Goal: Transaction & Acquisition: Subscribe to service/newsletter

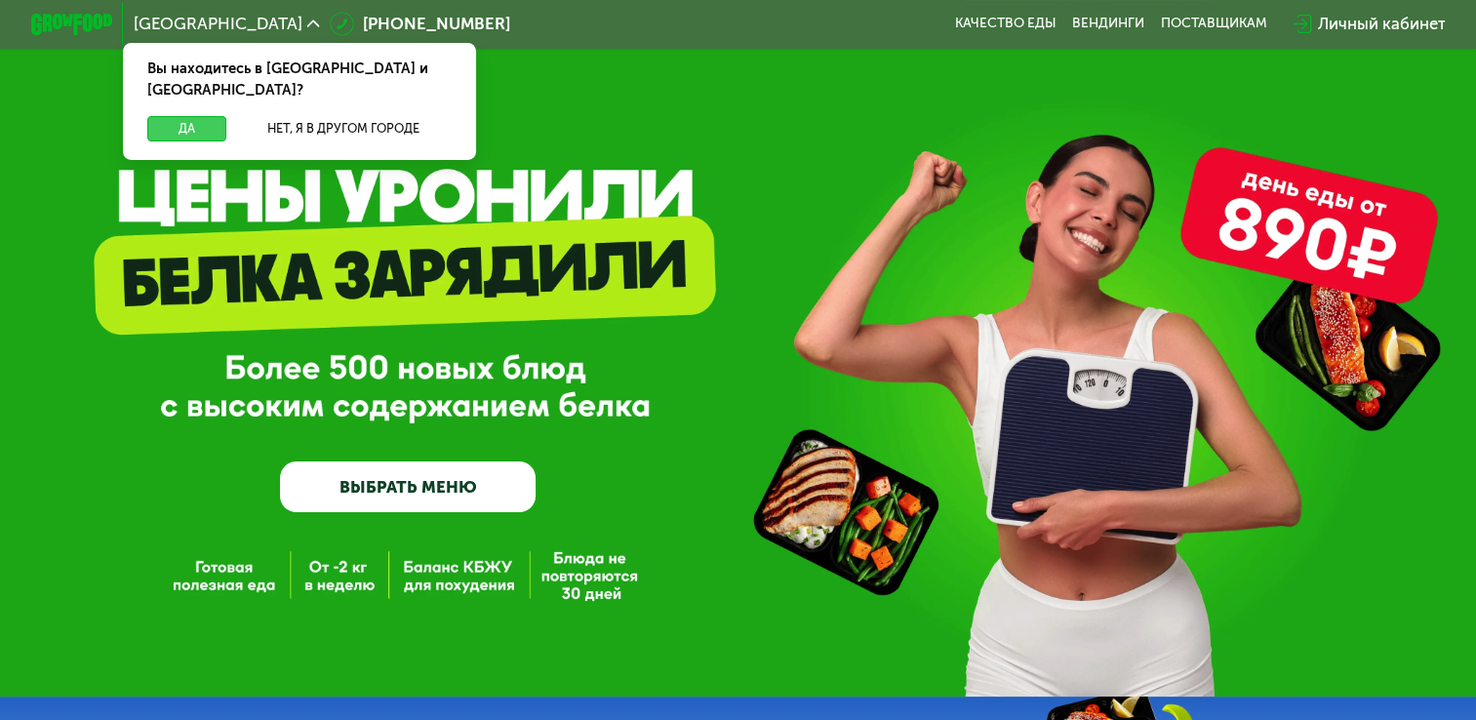
click at [161, 116] on button "Да" at bounding box center [186, 128] width 79 height 24
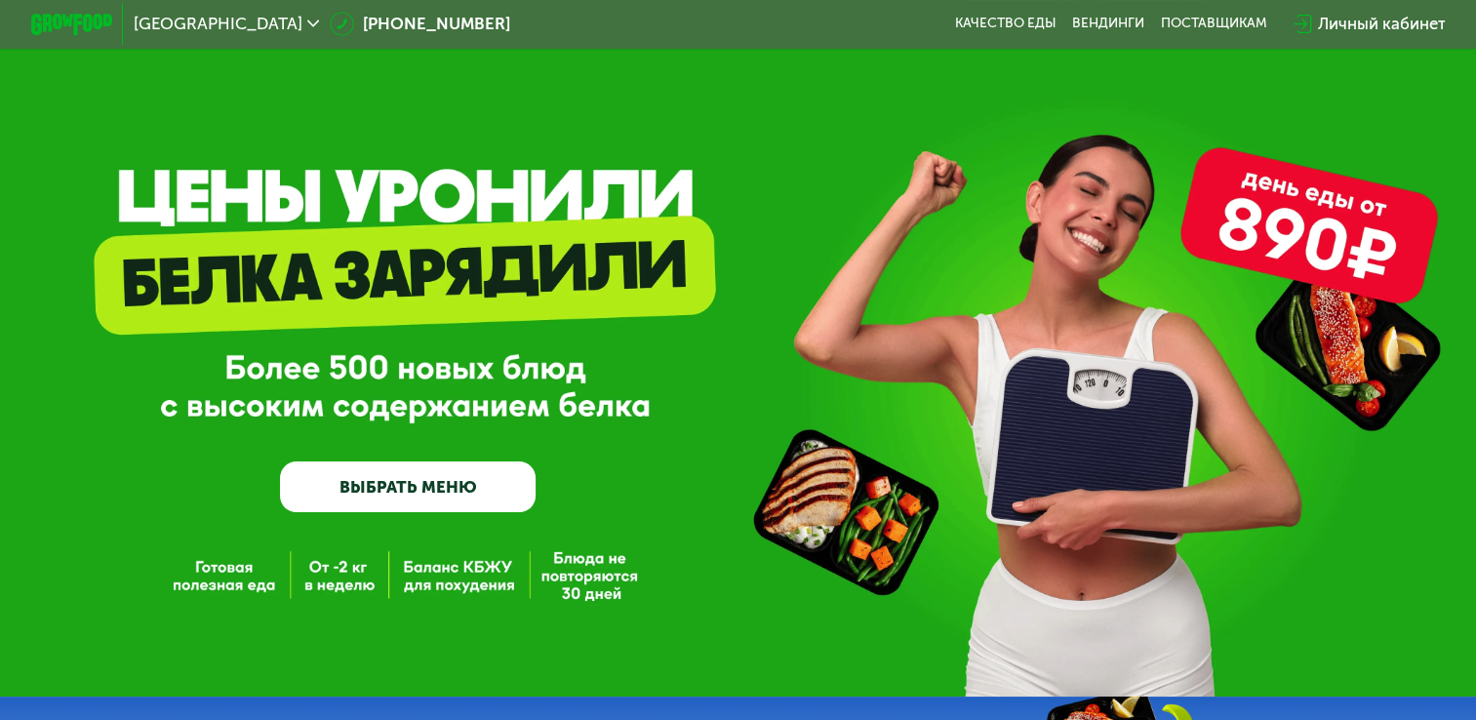
click at [421, 490] on link "ВЫБРАТЬ МЕНЮ" at bounding box center [408, 487] width 256 height 52
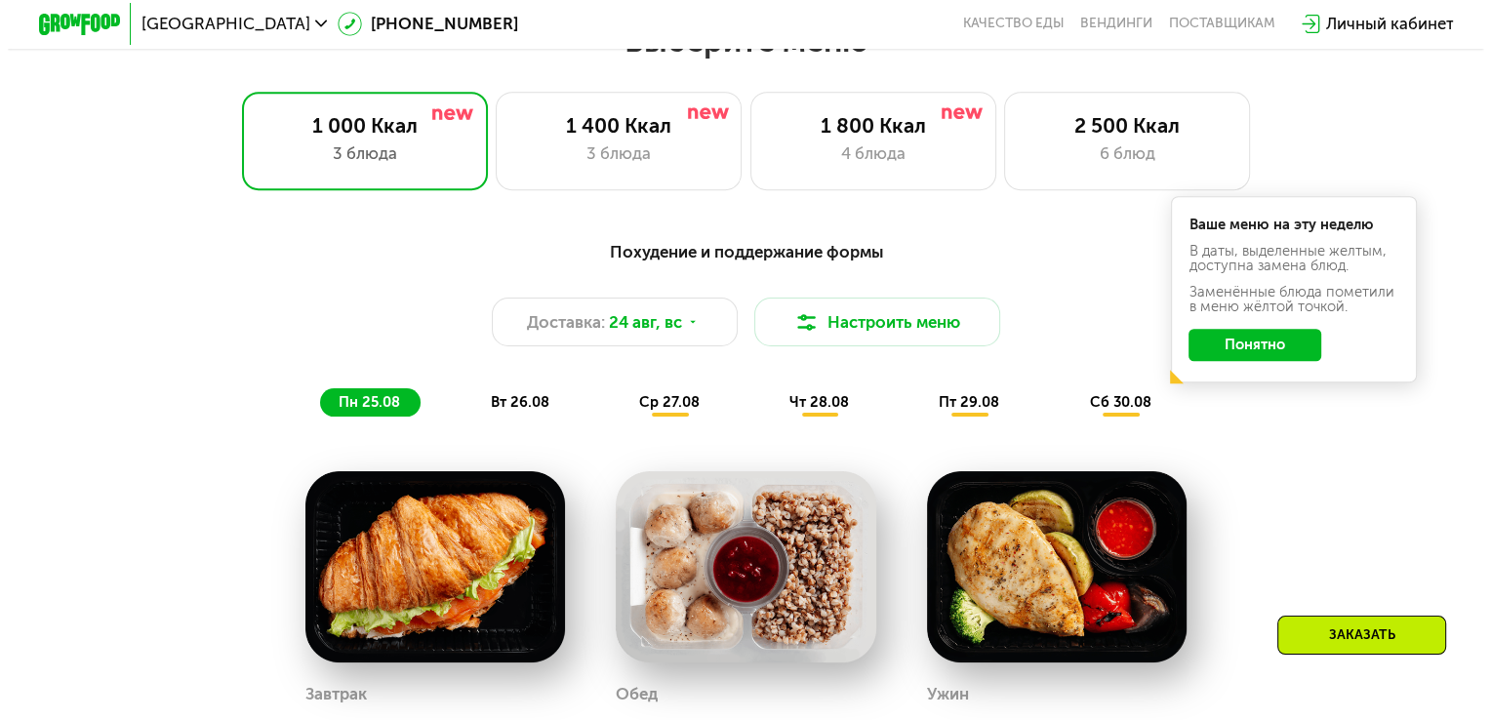
scroll to position [777, 0]
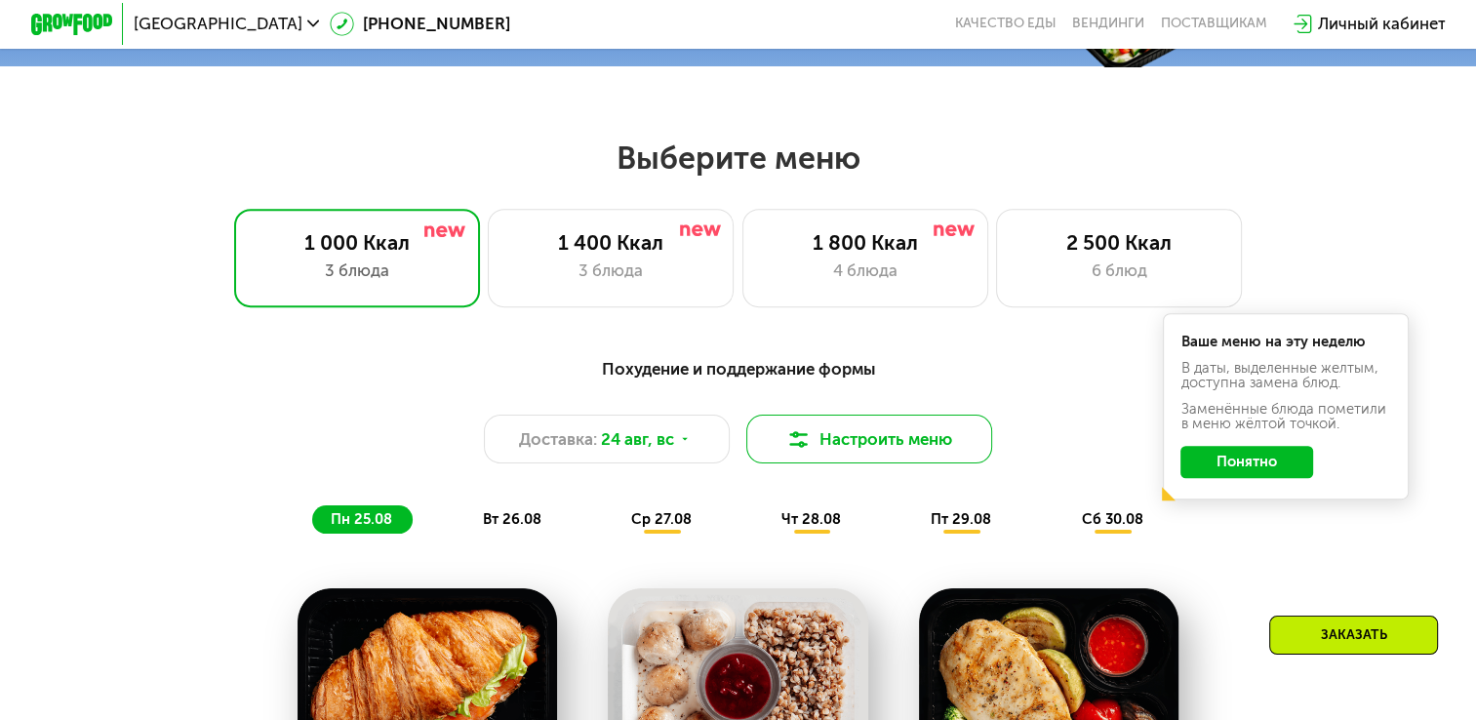
click at [885, 443] on button "Настроить меню" at bounding box center [869, 439] width 246 height 49
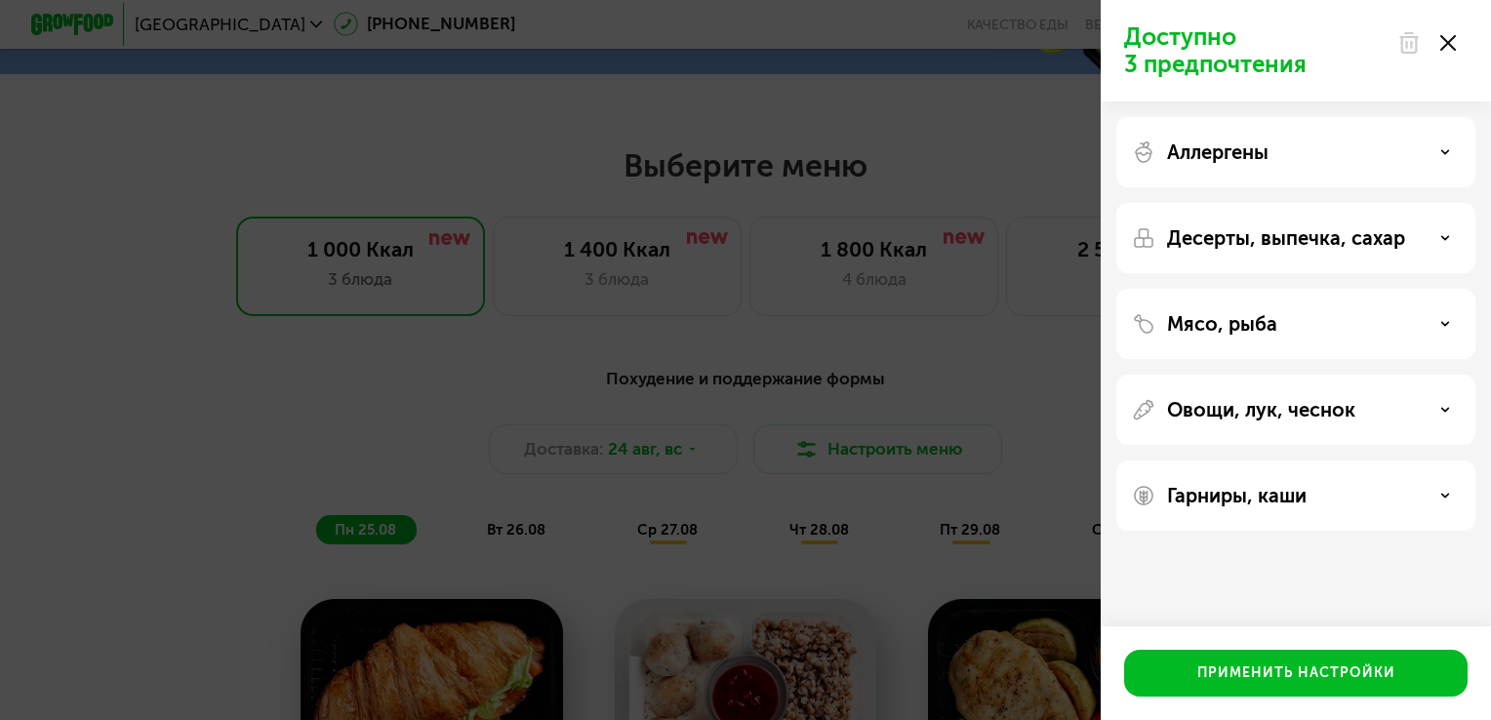
click at [1427, 150] on div "Аллергены" at bounding box center [1296, 151] width 328 height 23
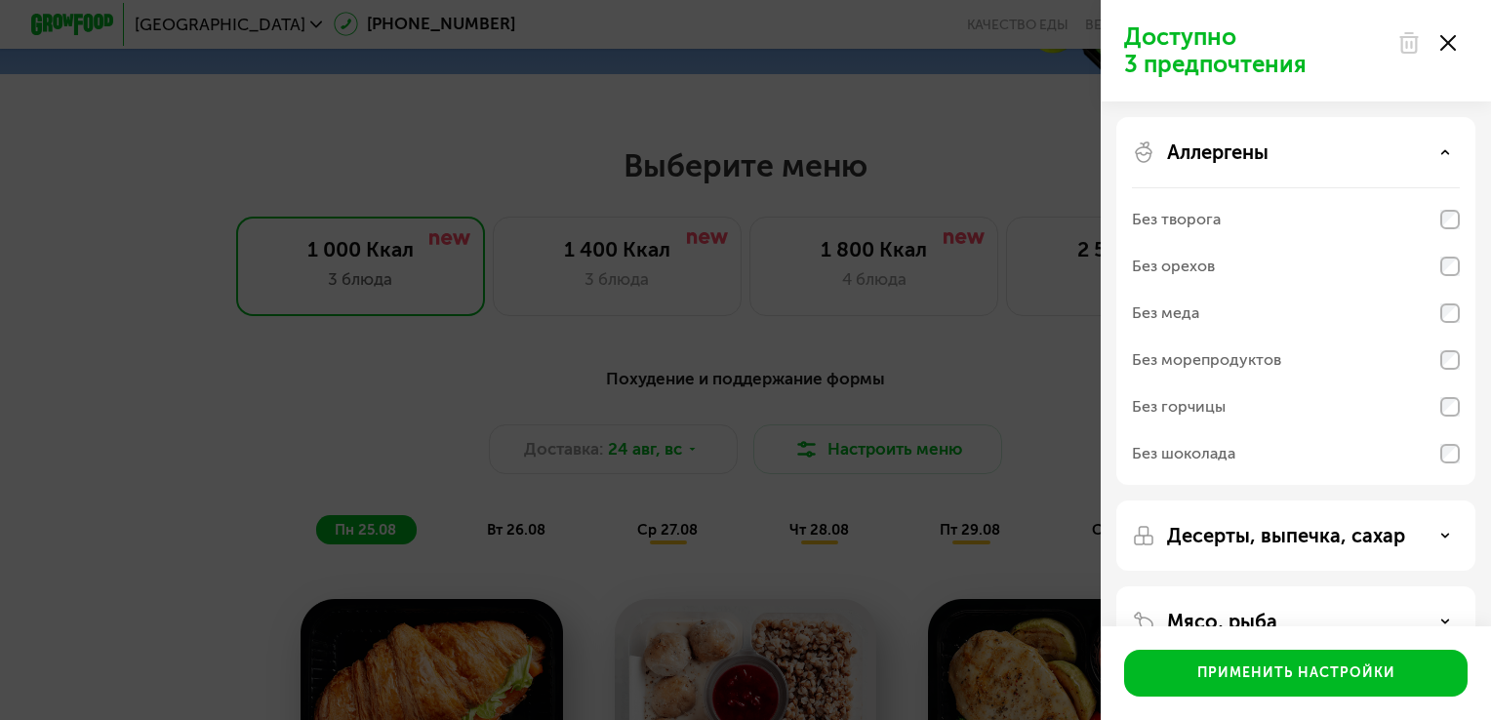
click at [1427, 150] on div "Аллергены" at bounding box center [1296, 151] width 328 height 23
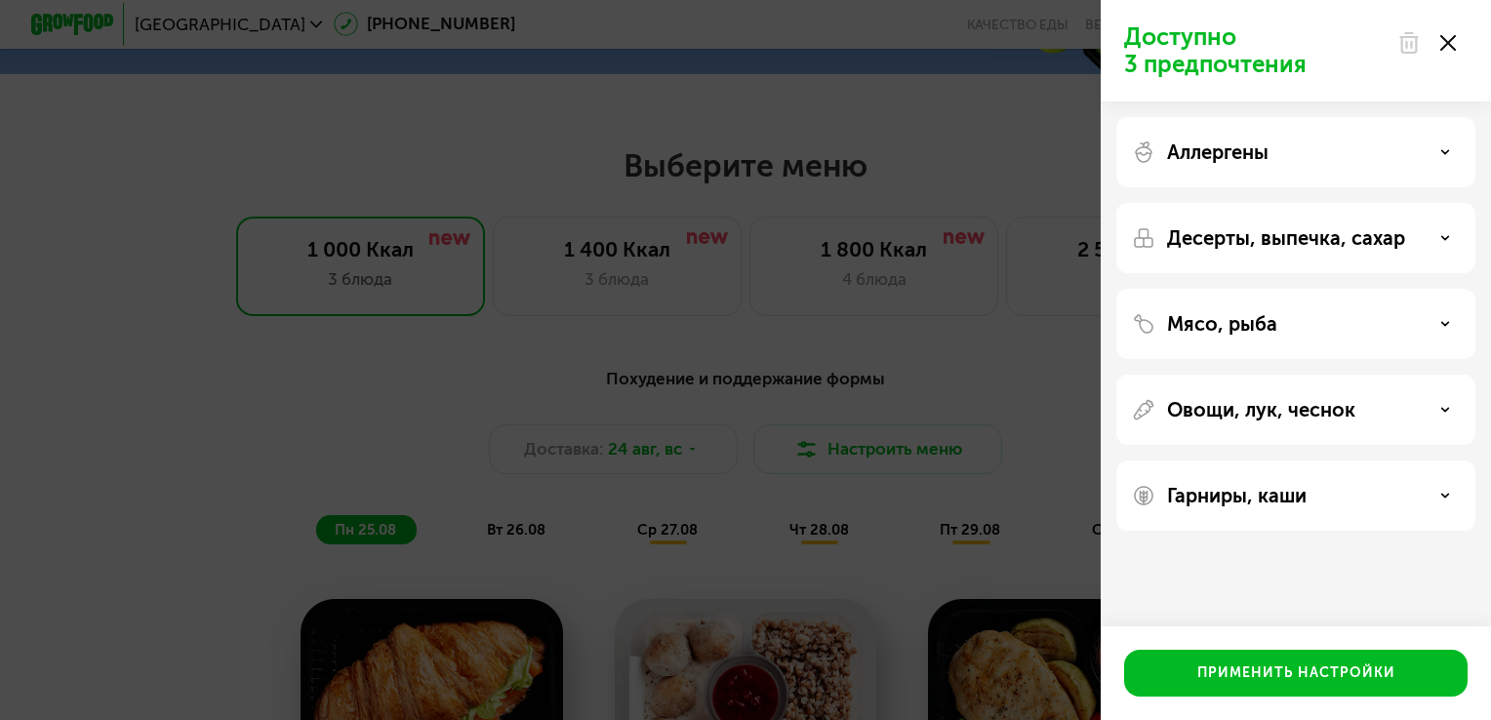
click at [1427, 150] on div "Аллергены" at bounding box center [1296, 151] width 328 height 23
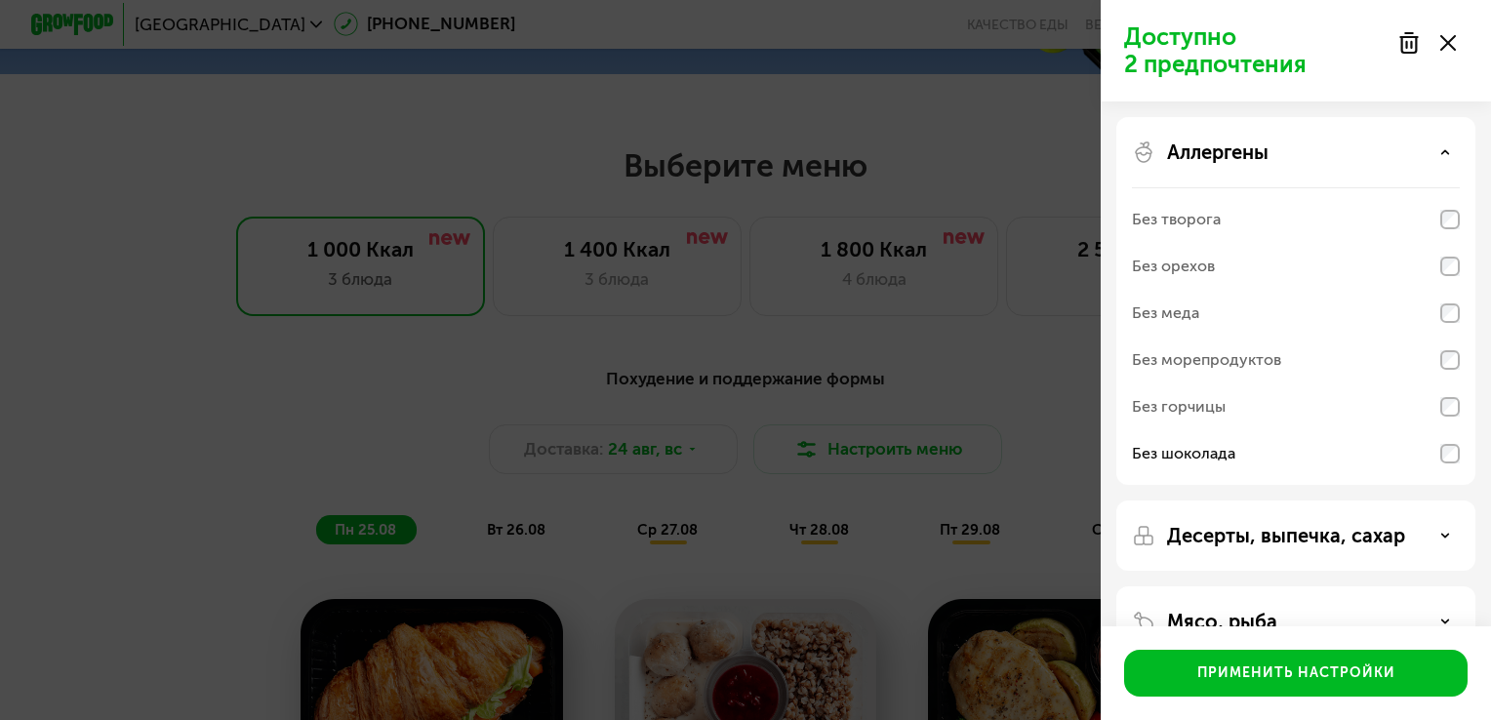
click at [1439, 156] on div "Аллергены" at bounding box center [1296, 151] width 328 height 23
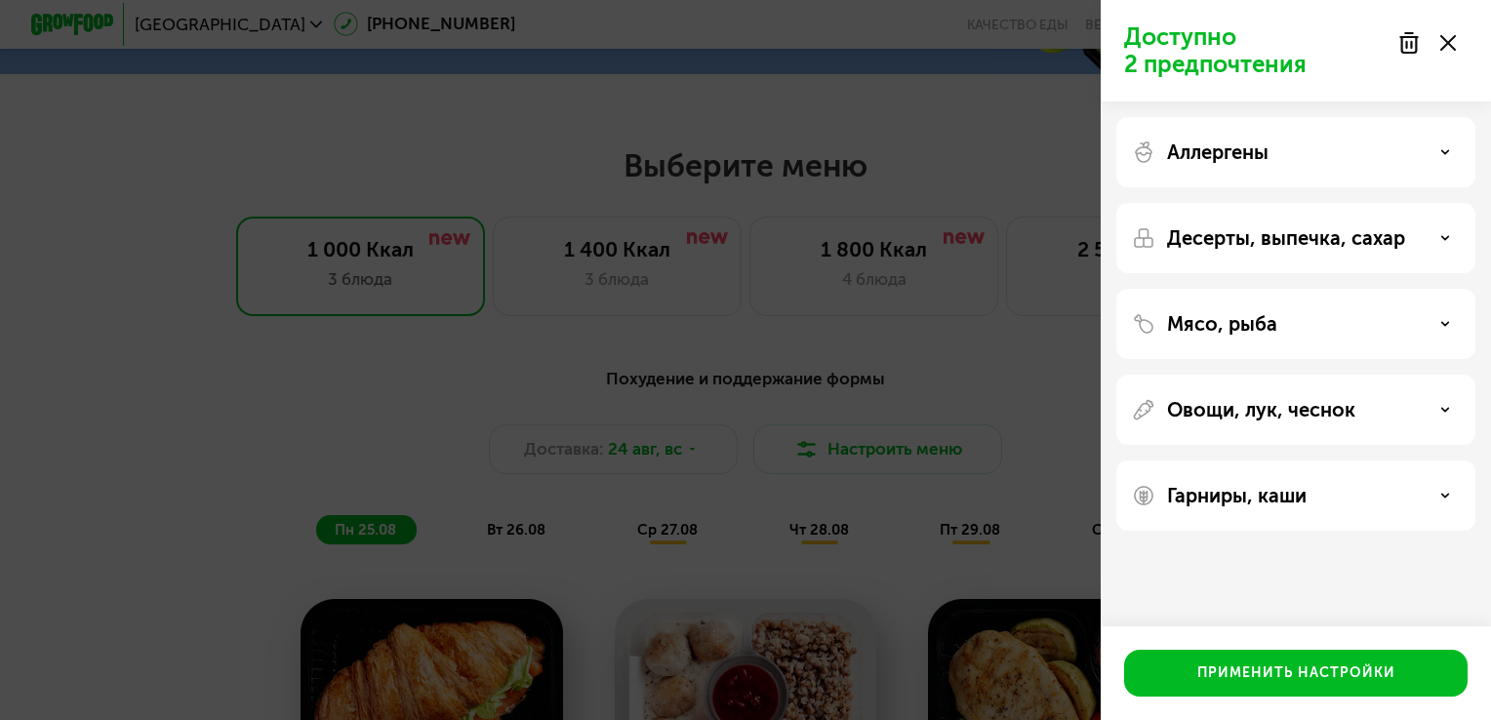
click at [1446, 248] on div "Десерты, выпечка, сахар" at bounding box center [1296, 237] width 328 height 23
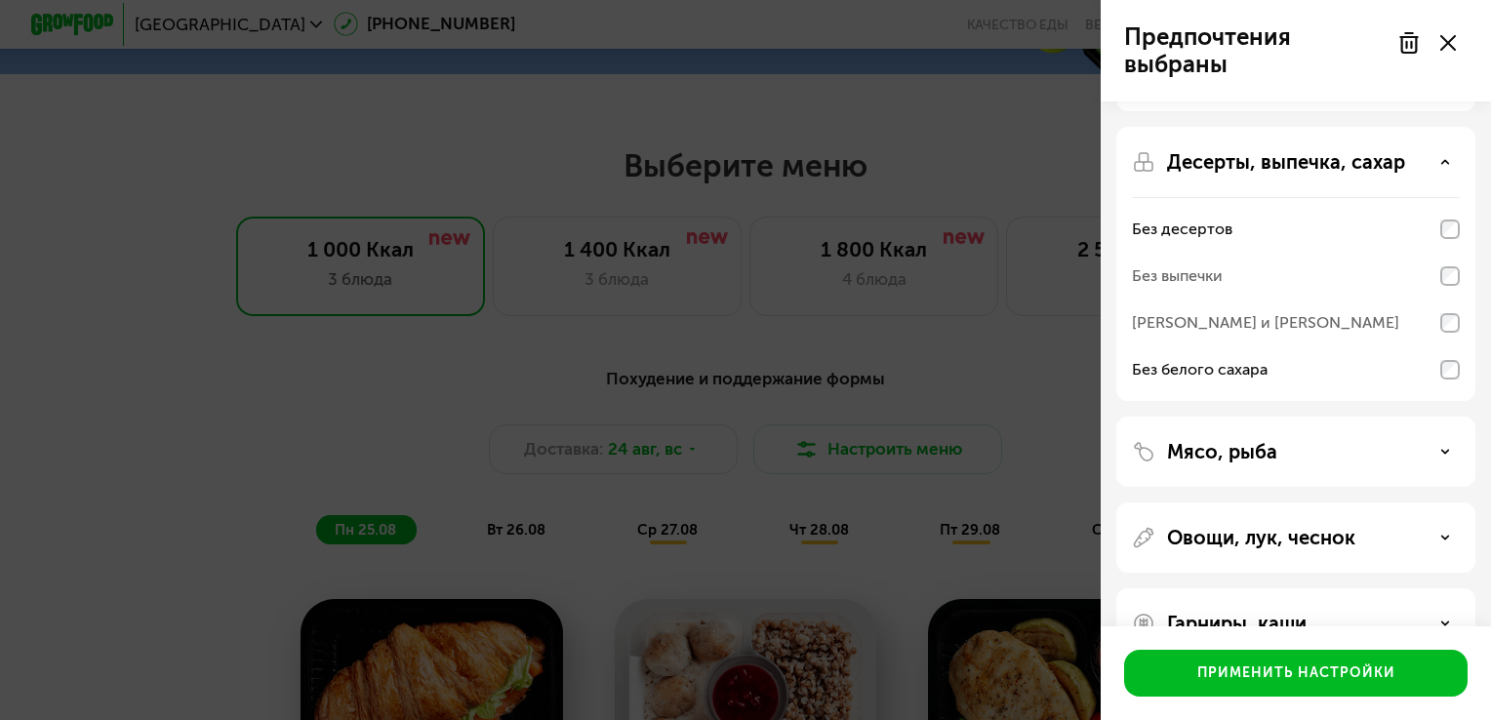
scroll to position [127, 0]
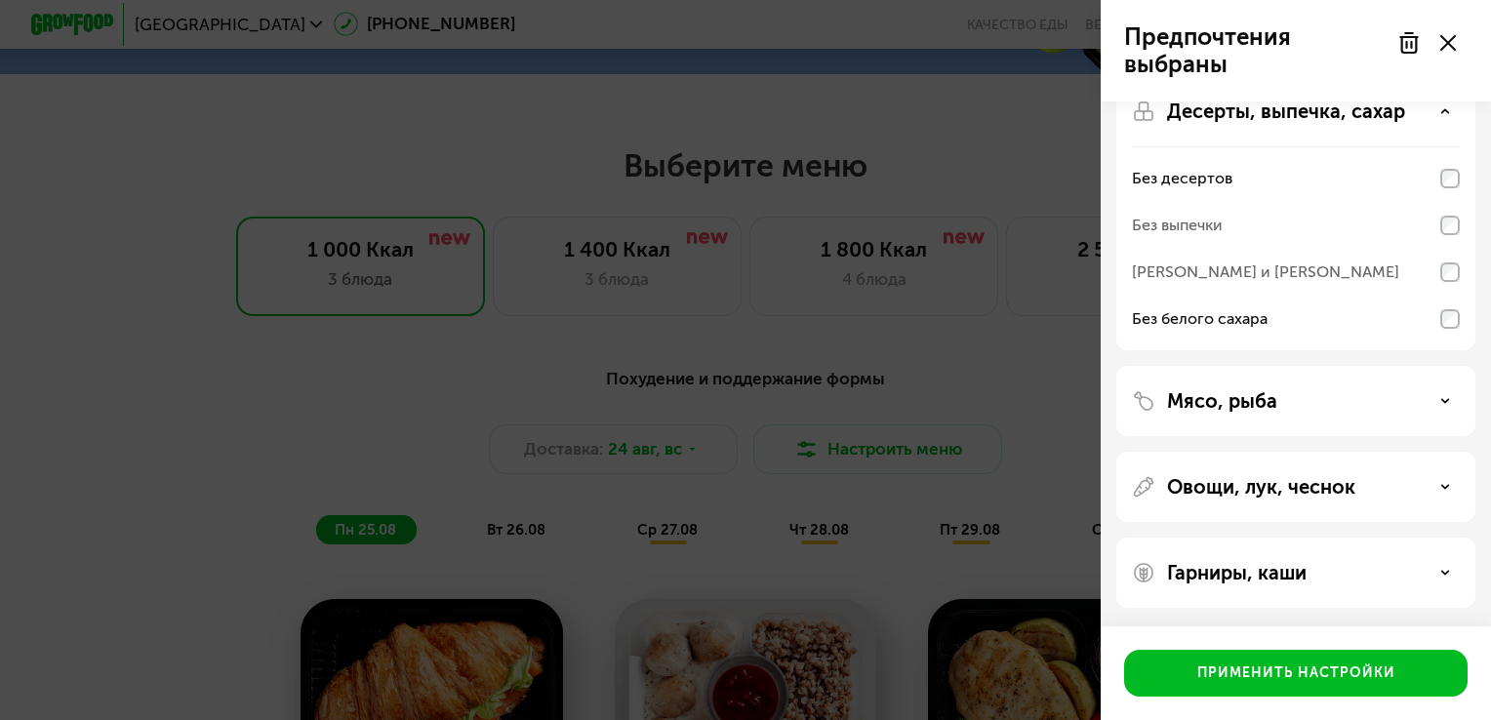
click at [1427, 408] on div "Мясо, рыба" at bounding box center [1296, 400] width 328 height 23
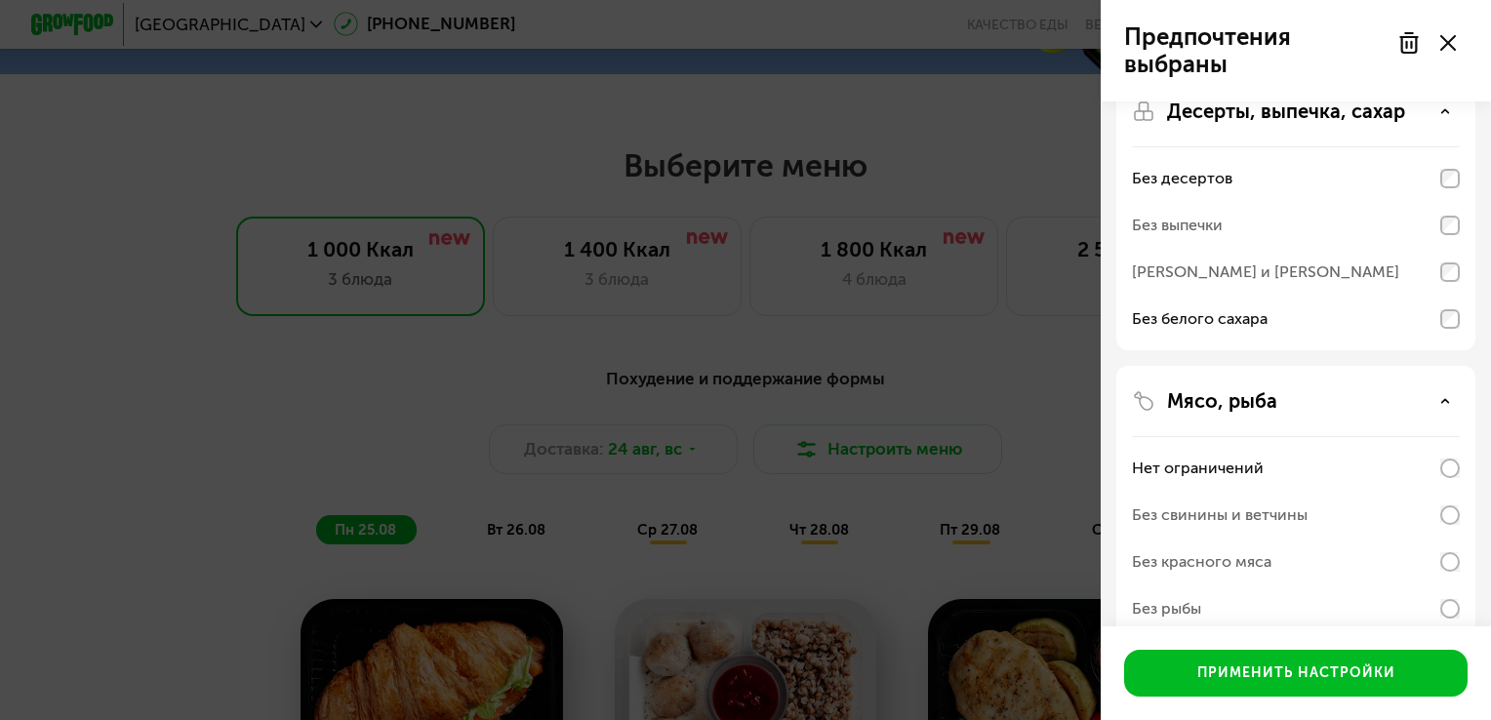
scroll to position [378, 0]
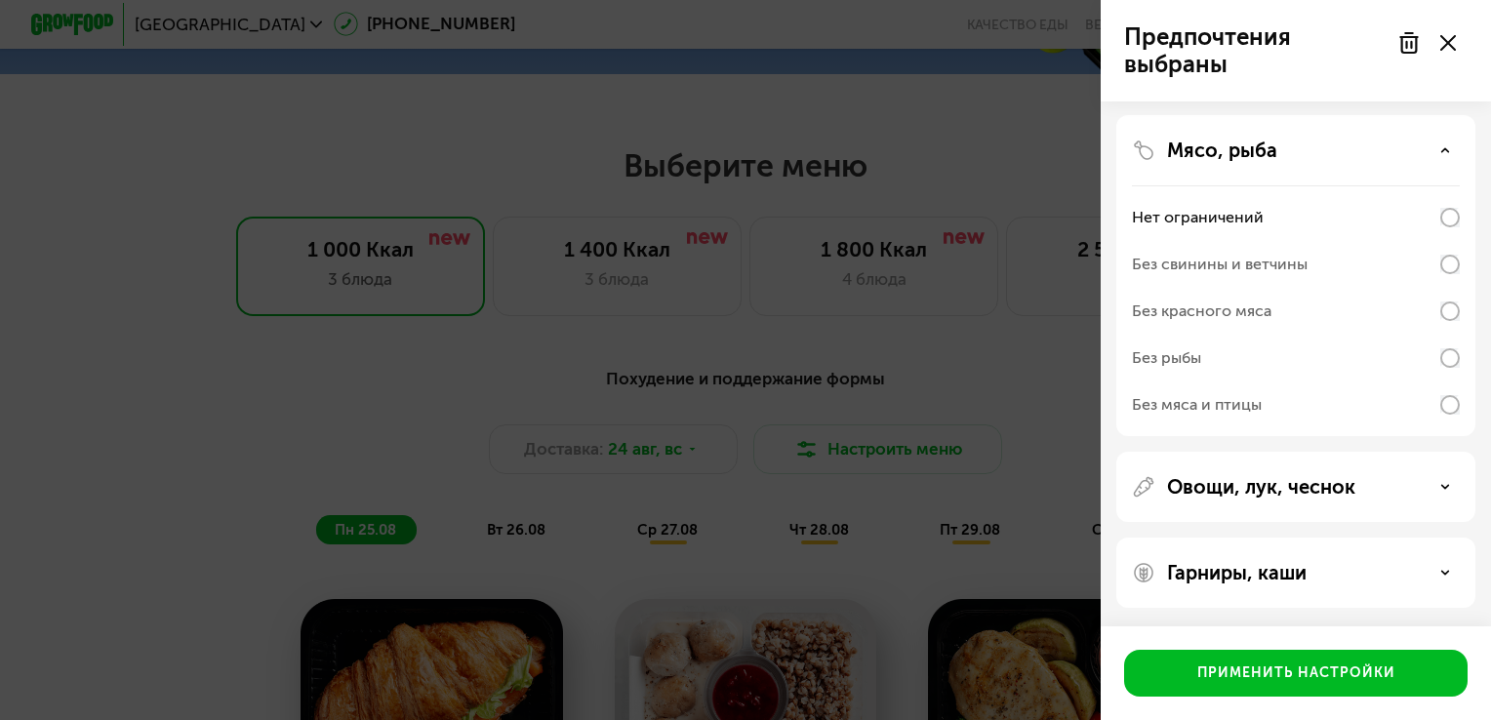
click at [1439, 289] on div "Без красного мяса" at bounding box center [1296, 311] width 328 height 47
click at [1430, 538] on div "Овощи, лук, чеснок" at bounding box center [1295, 573] width 359 height 70
click at [1434, 538] on div "Овощи, лук, чеснок" at bounding box center [1295, 573] width 359 height 70
click at [1441, 493] on div "Овощи, лук, чеснок" at bounding box center [1296, 486] width 328 height 23
click at [1445, 482] on icon at bounding box center [1445, 487] width 10 height 10
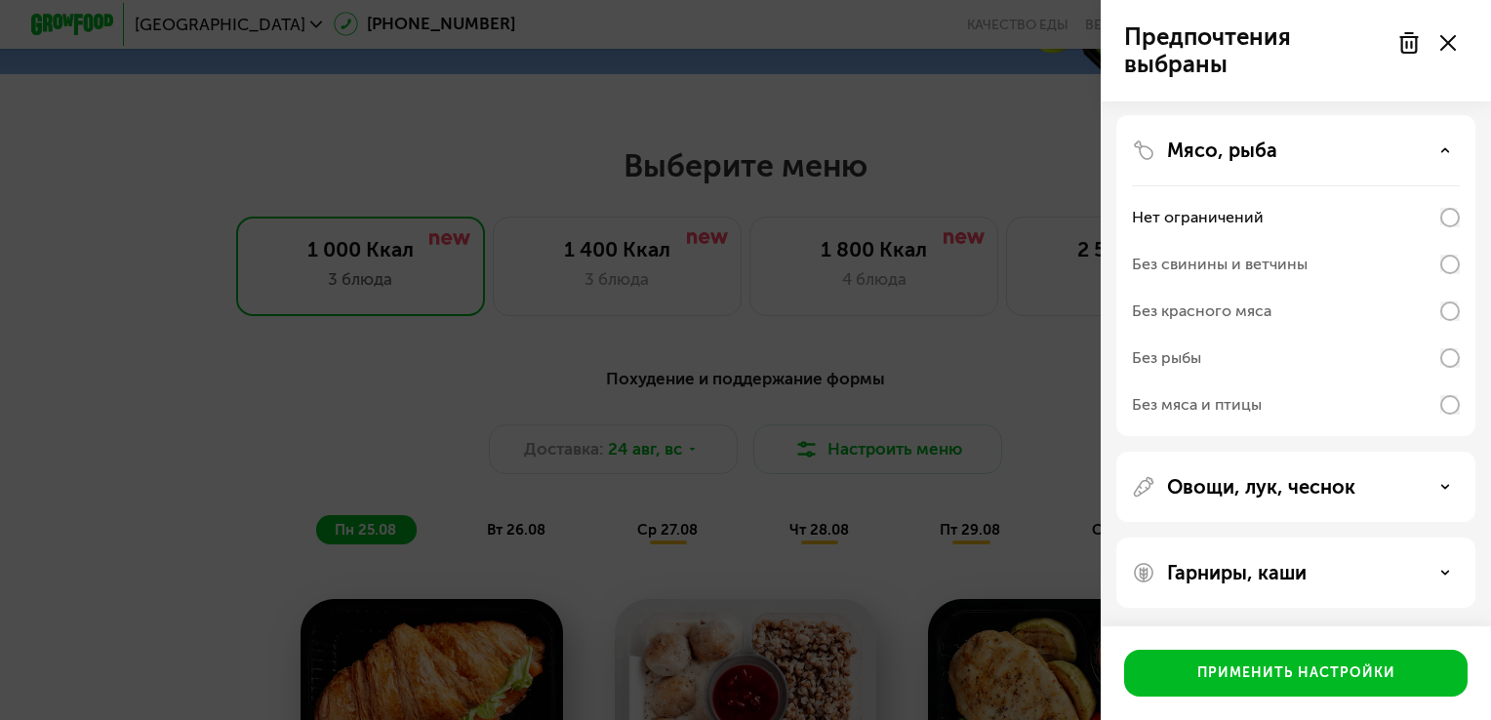
click at [1451, 568] on div "Гарниры, каши" at bounding box center [1296, 572] width 328 height 23
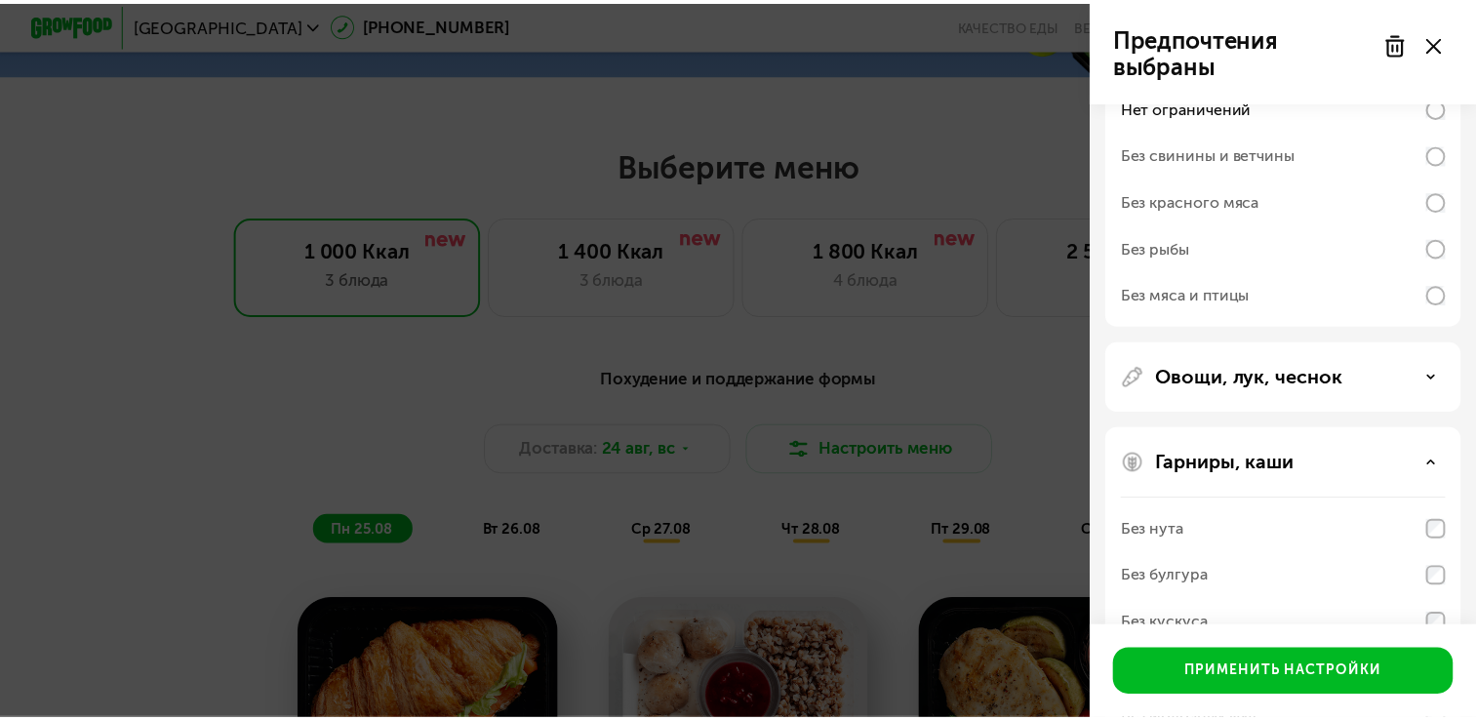
scroll to position [628, 0]
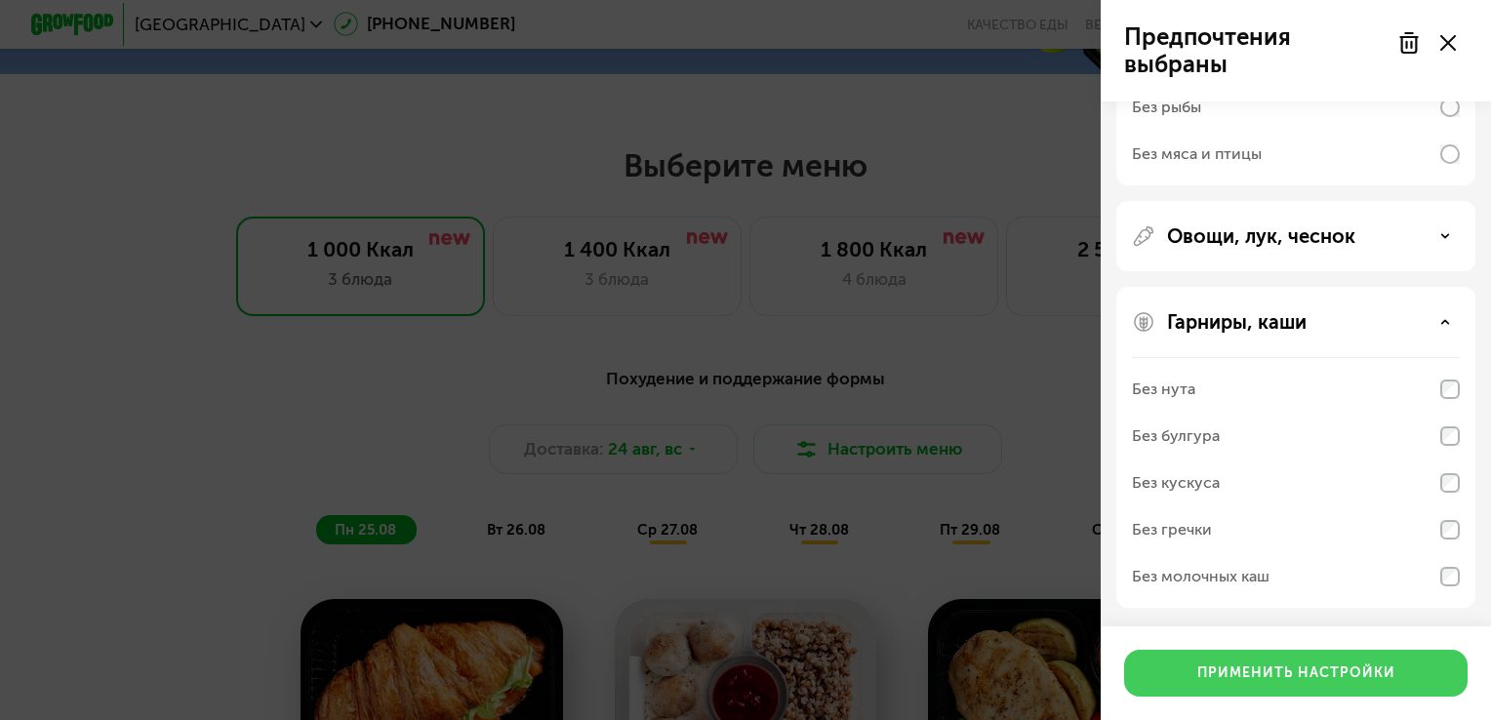
click at [1401, 665] on button "Применить настройки" at bounding box center [1295, 673] width 343 height 47
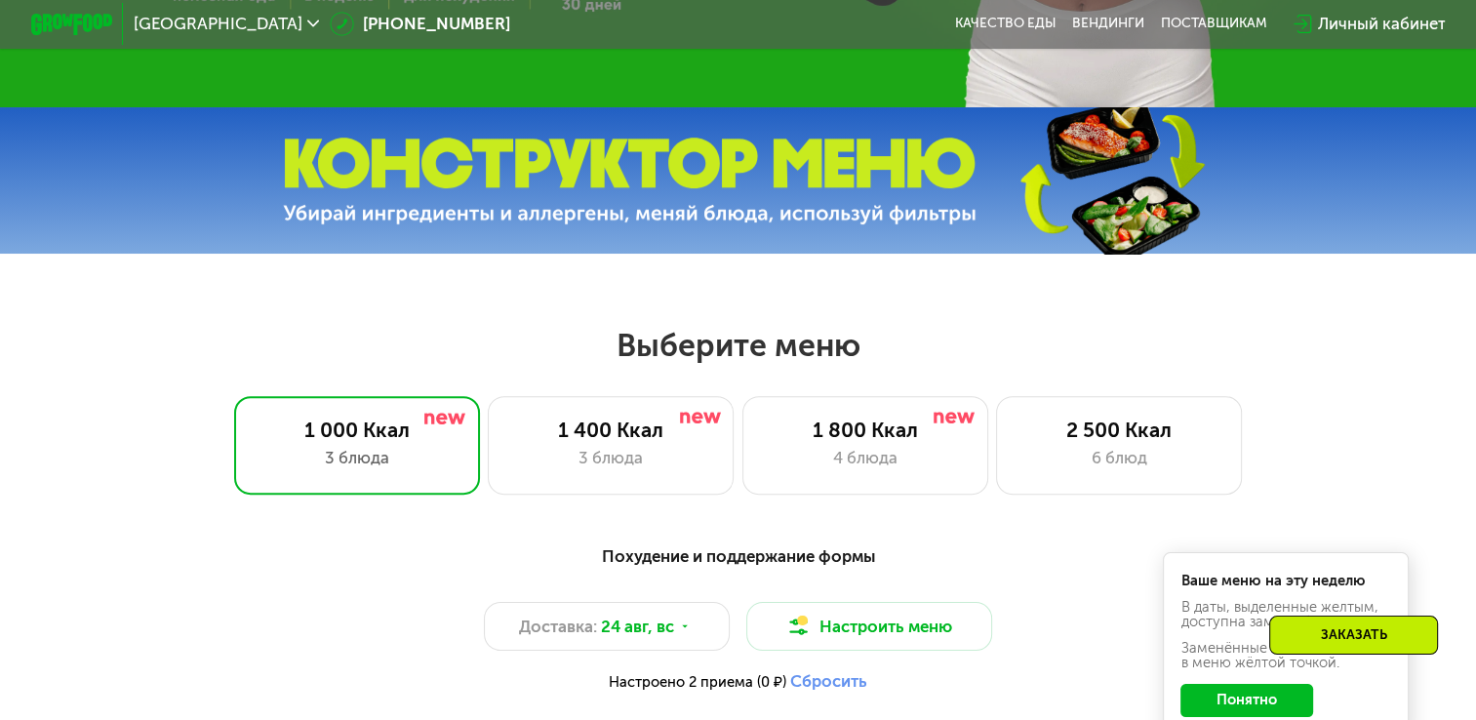
scroll to position [581, 0]
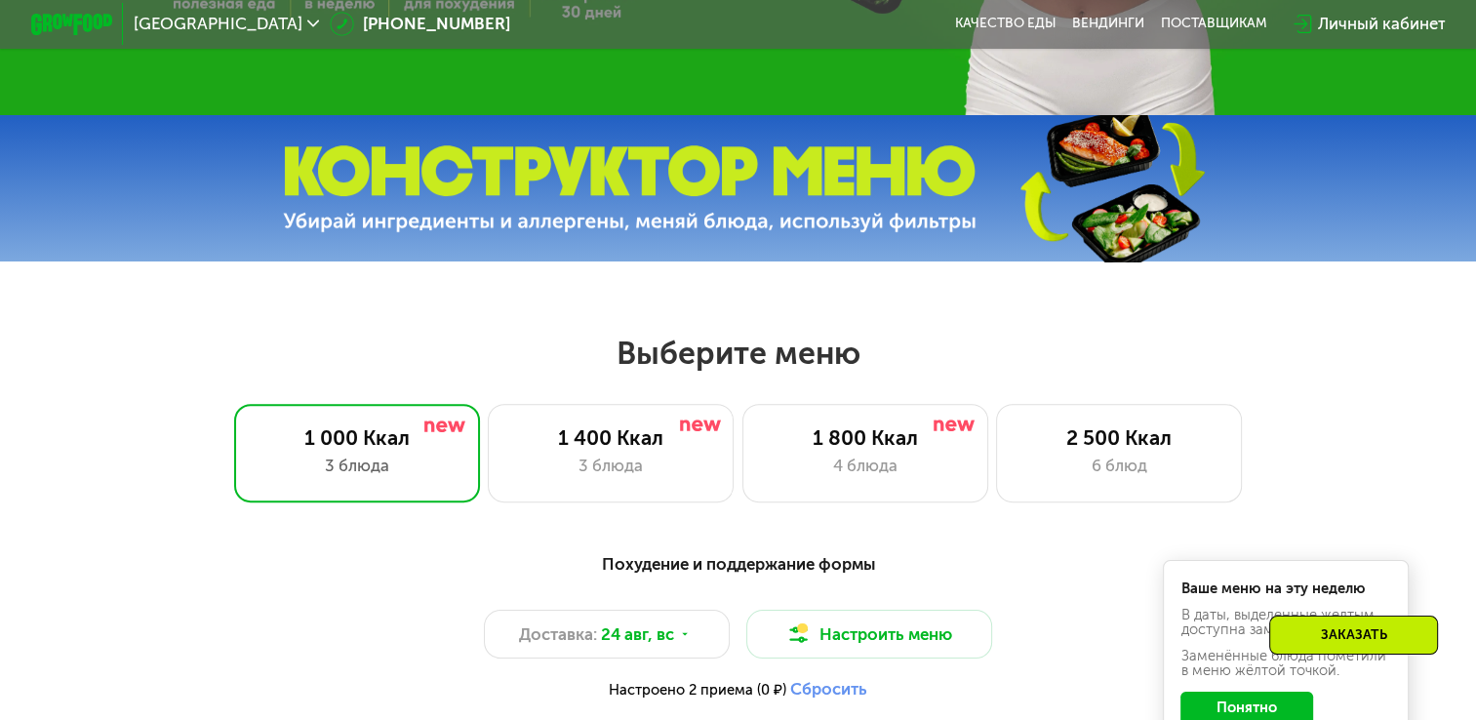
click at [683, 186] on img at bounding box center [630, 188] width 694 height 87
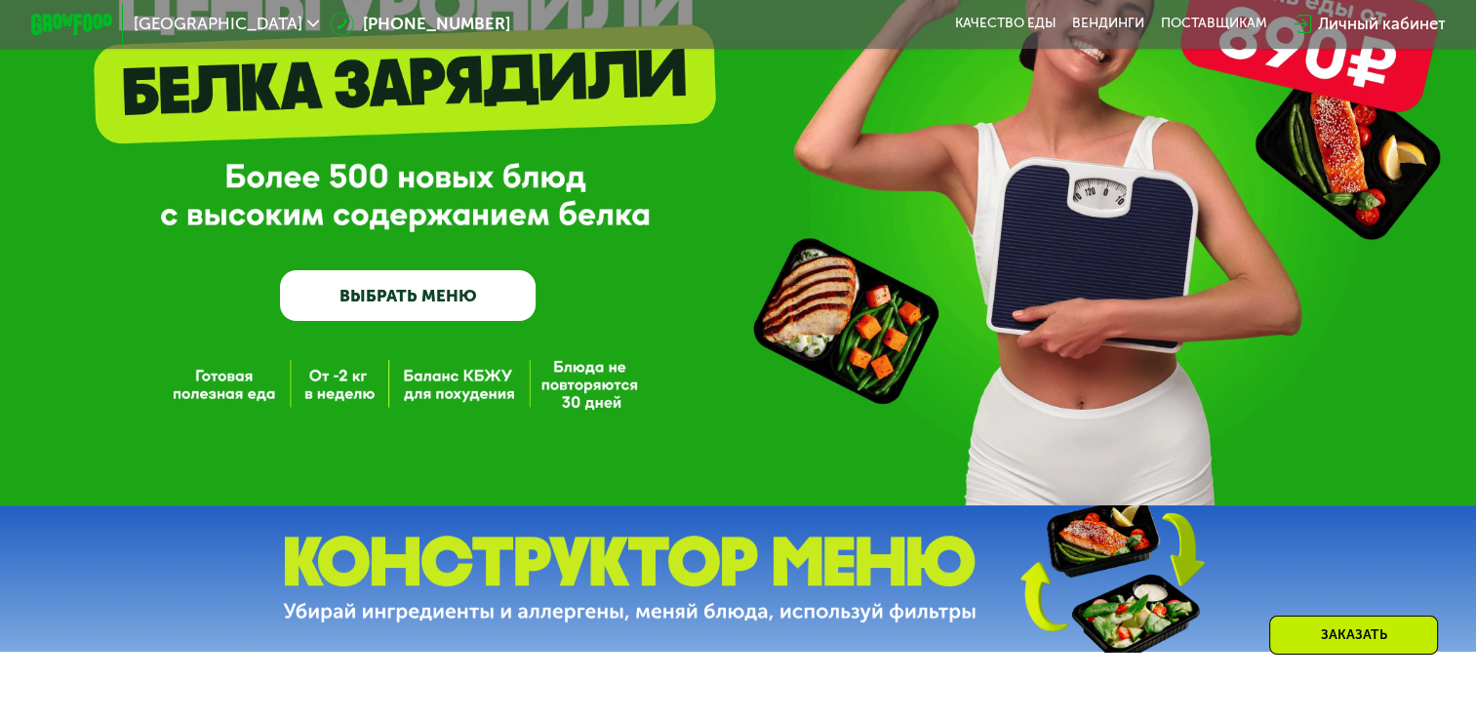
click at [359, 304] on link "ВЫБРАТЬ МЕНЮ" at bounding box center [408, 296] width 256 height 52
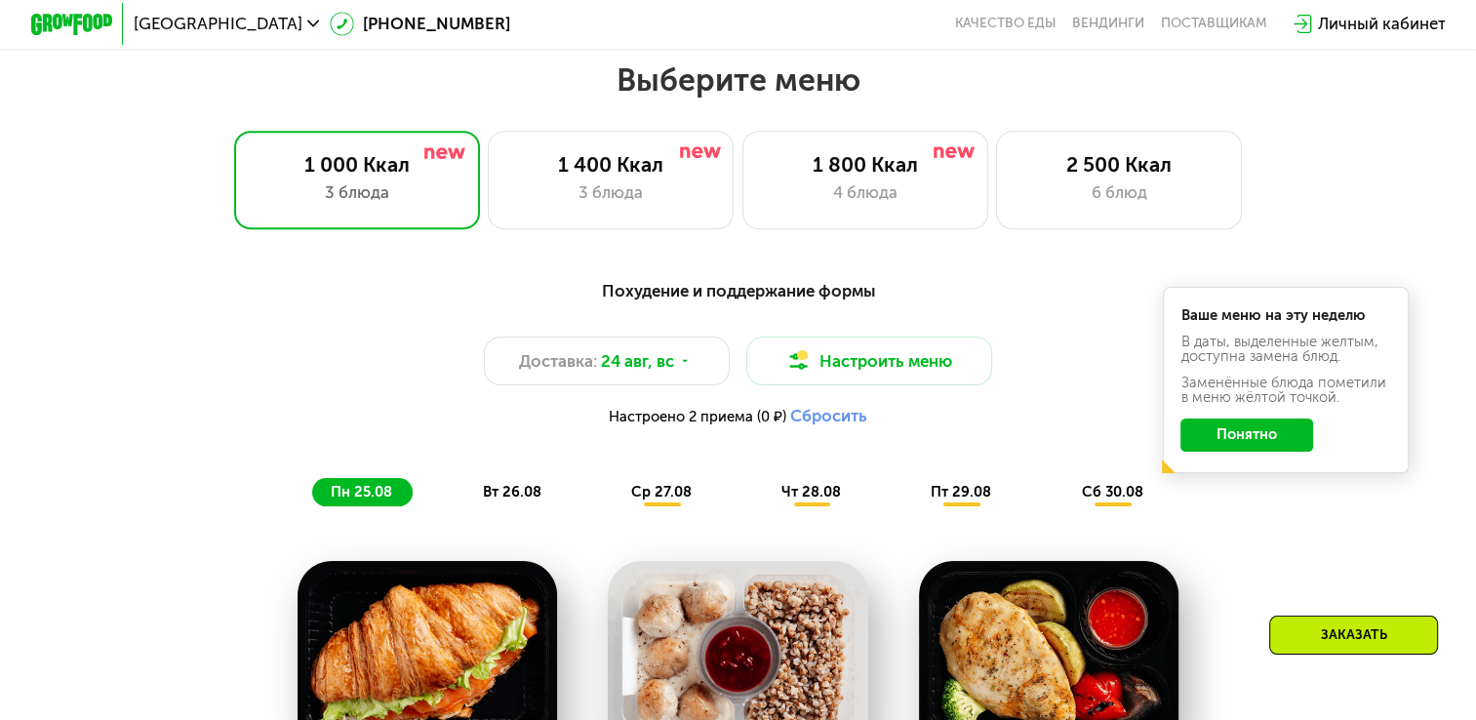
scroll to position [874, 0]
